Goal: Task Accomplishment & Management: Use online tool/utility

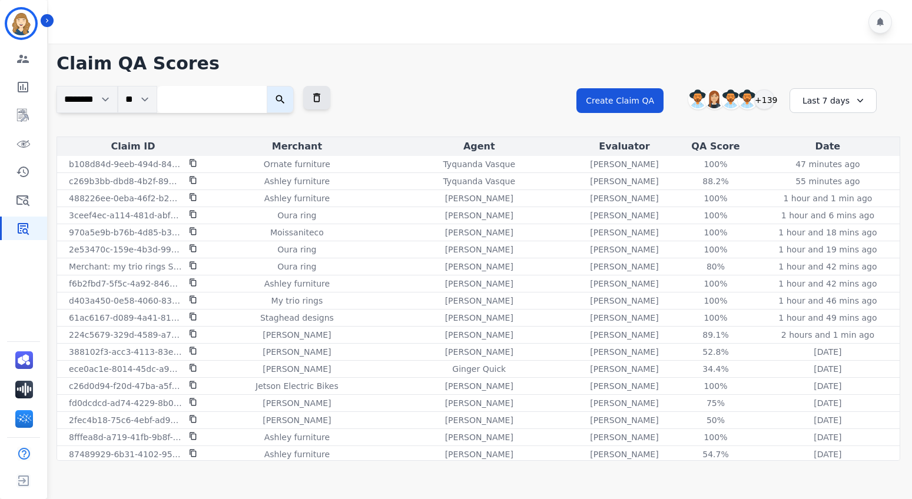
scroll to position [1351, 0]
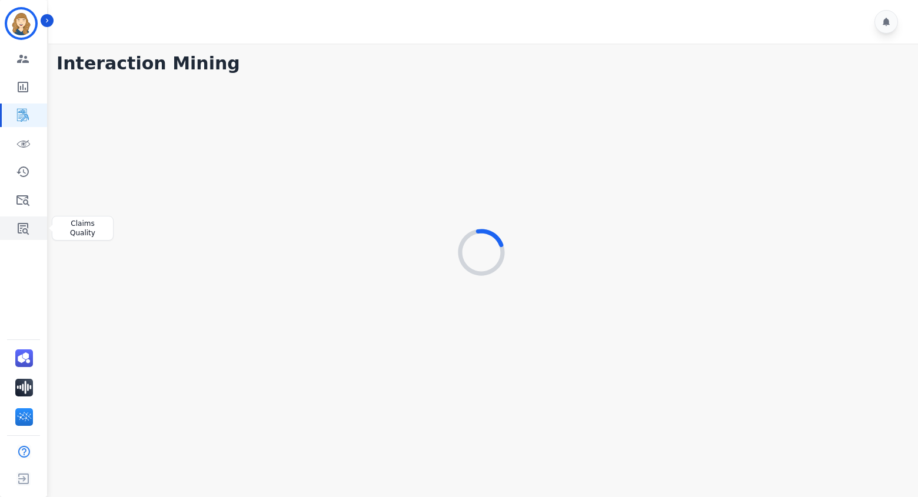
click at [26, 231] on icon "Sidebar" at bounding box center [23, 228] width 14 height 14
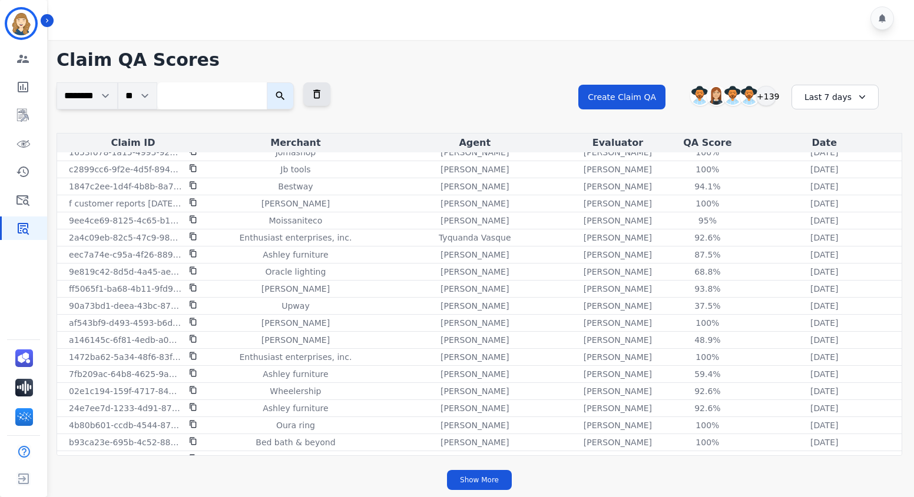
scroll to position [1403, 0]
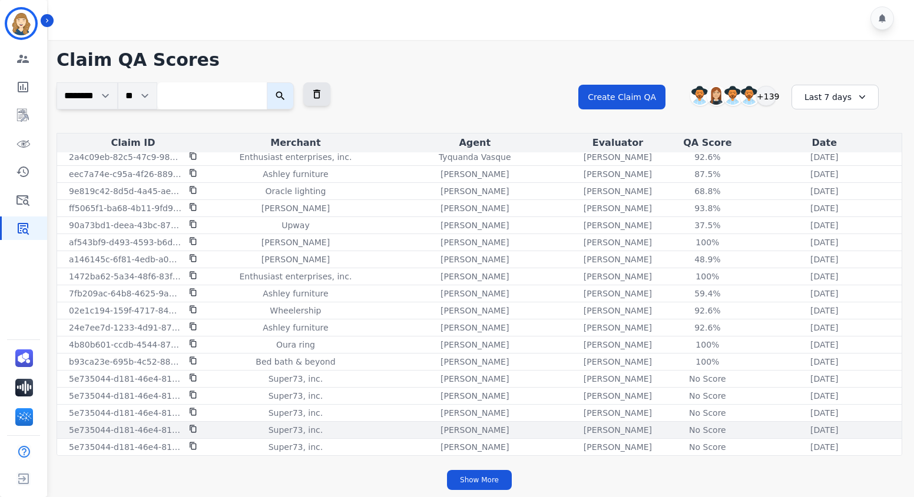
click at [693, 429] on div "No Score" at bounding box center [706, 430] width 53 height 12
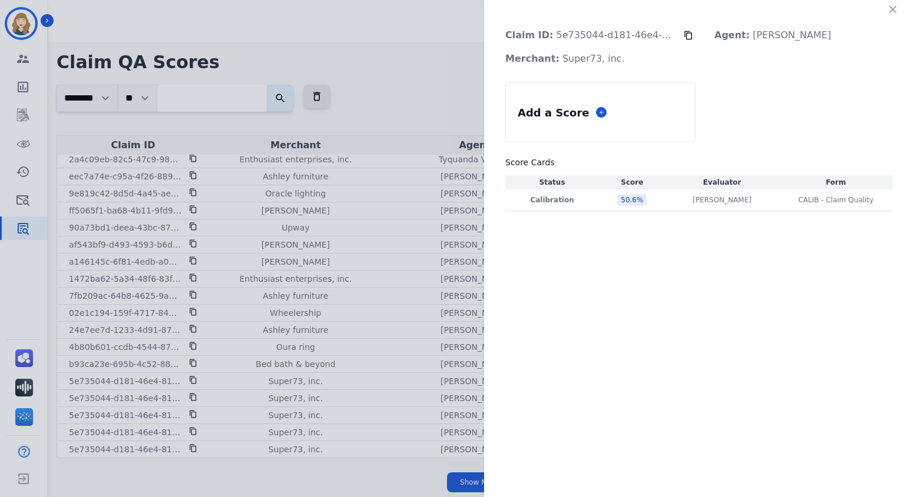
scroll to position [0, 0]
click at [898, 8] on icon "button" at bounding box center [893, 10] width 12 height 12
